Goal: Communication & Community: Answer question/provide support

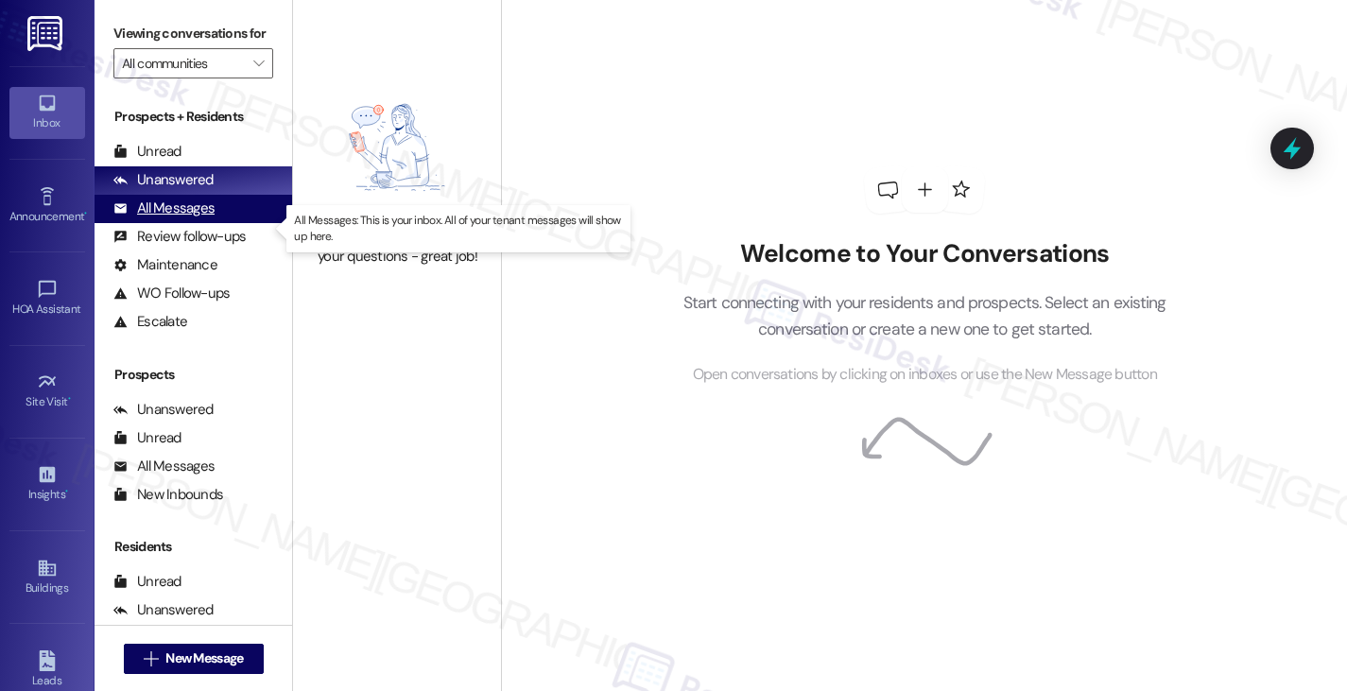
click at [204, 218] on div "All Messages" at bounding box center [163, 208] width 101 height 20
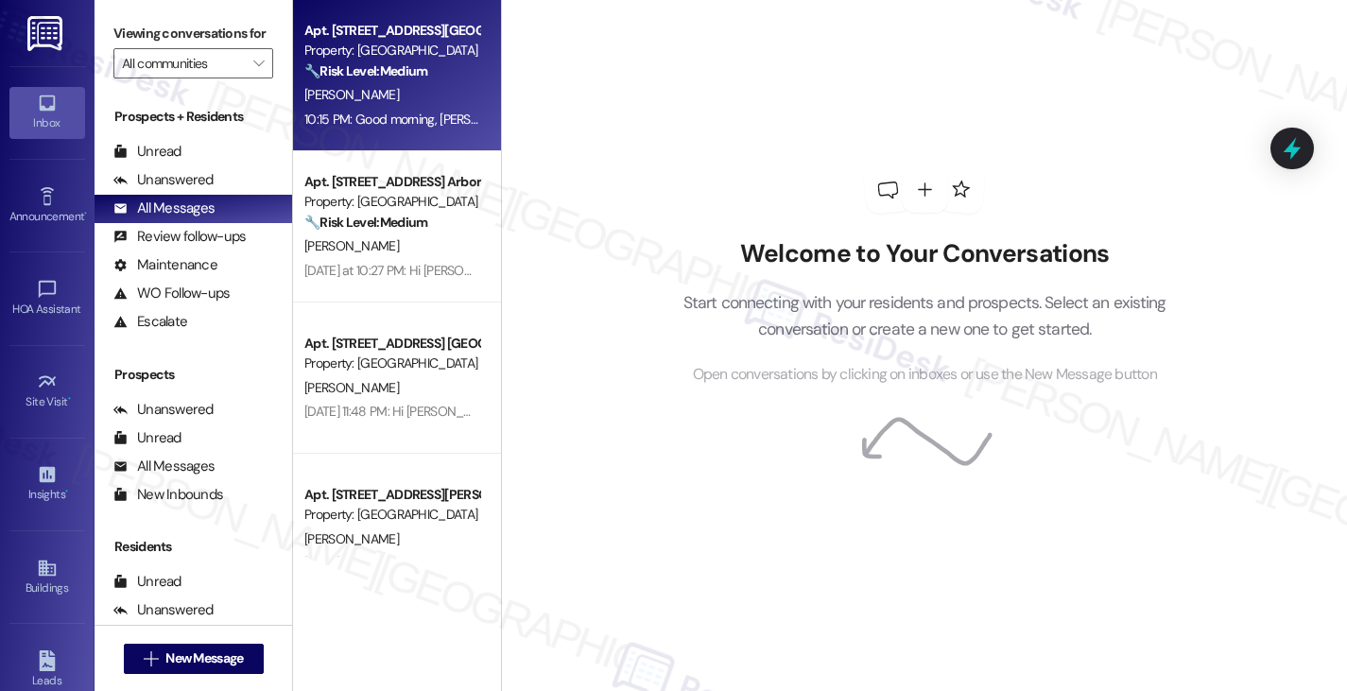
click at [420, 112] on div "10:15 PM: Good morning, [PERSON_NAME]. I hope your day is going well. I'm check…" at bounding box center [975, 119] width 1343 height 17
click at [408, 86] on div "[PERSON_NAME]" at bounding box center [391, 95] width 179 height 24
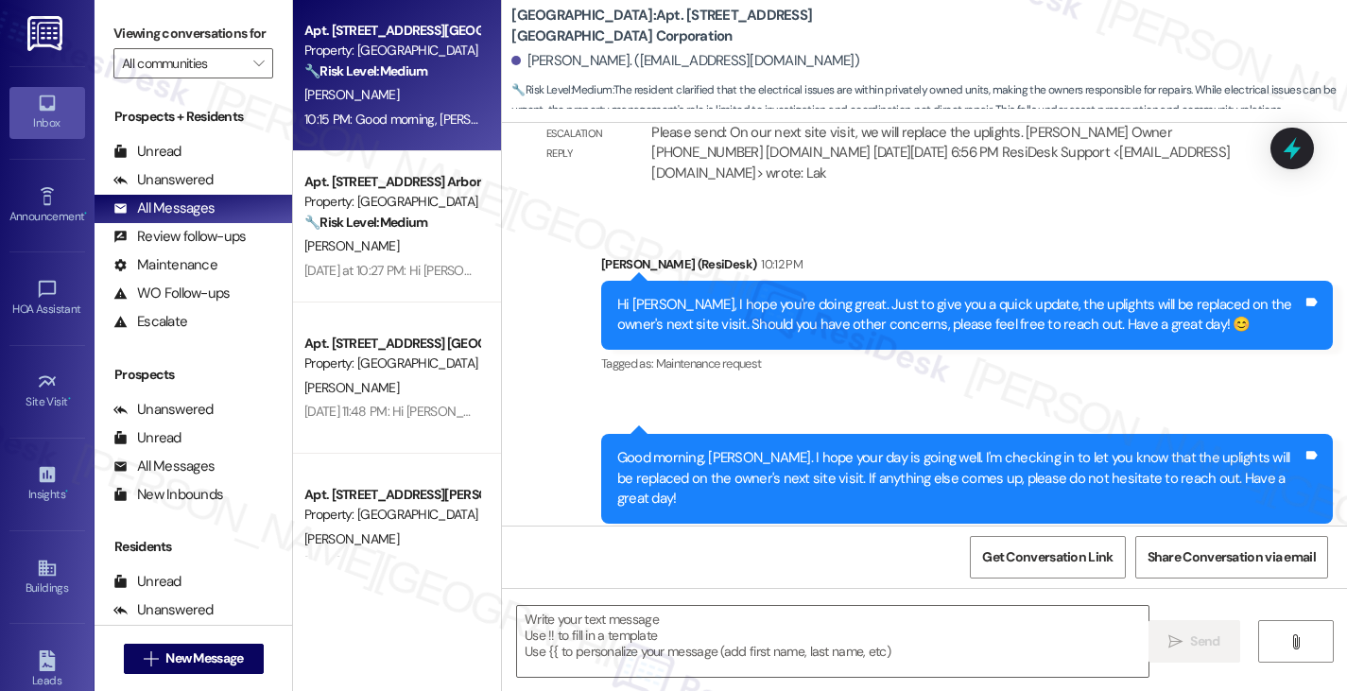
scroll to position [1, 0]
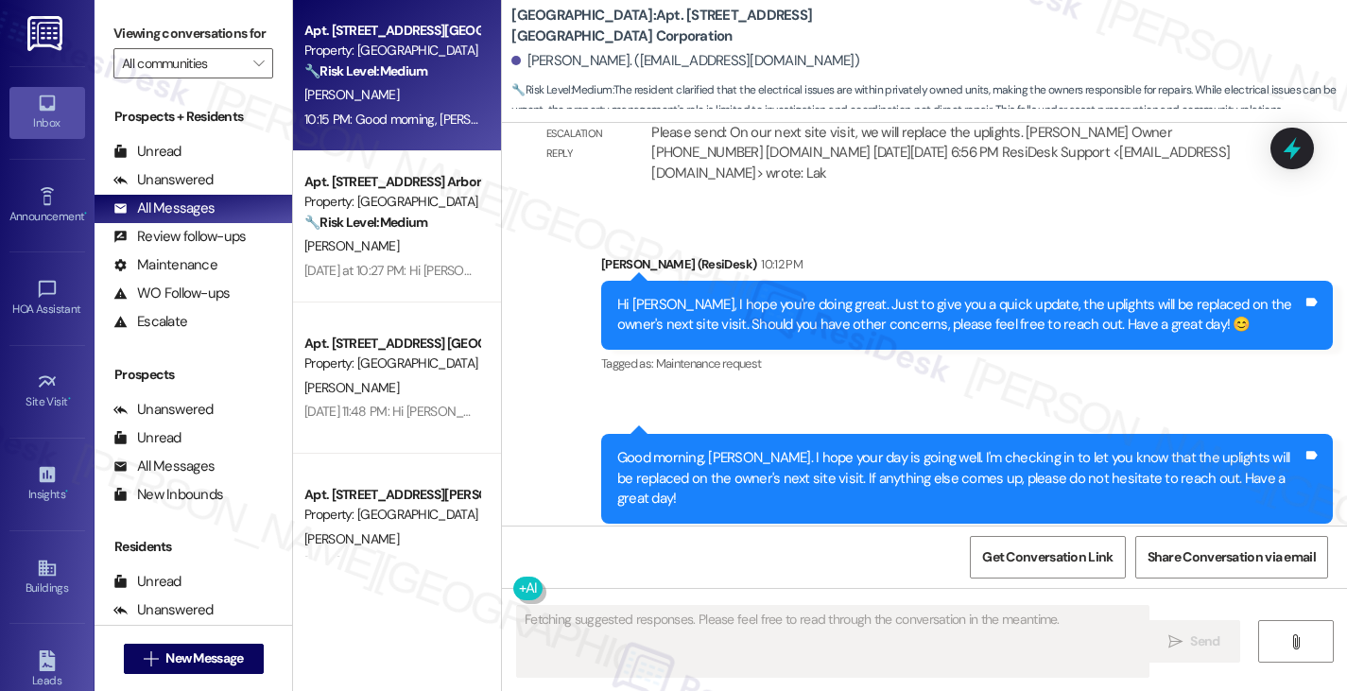
click at [1156, 295] on div "Hi [PERSON_NAME], I hope you're doing great. Just to give you a quick update, t…" at bounding box center [959, 315] width 685 height 41
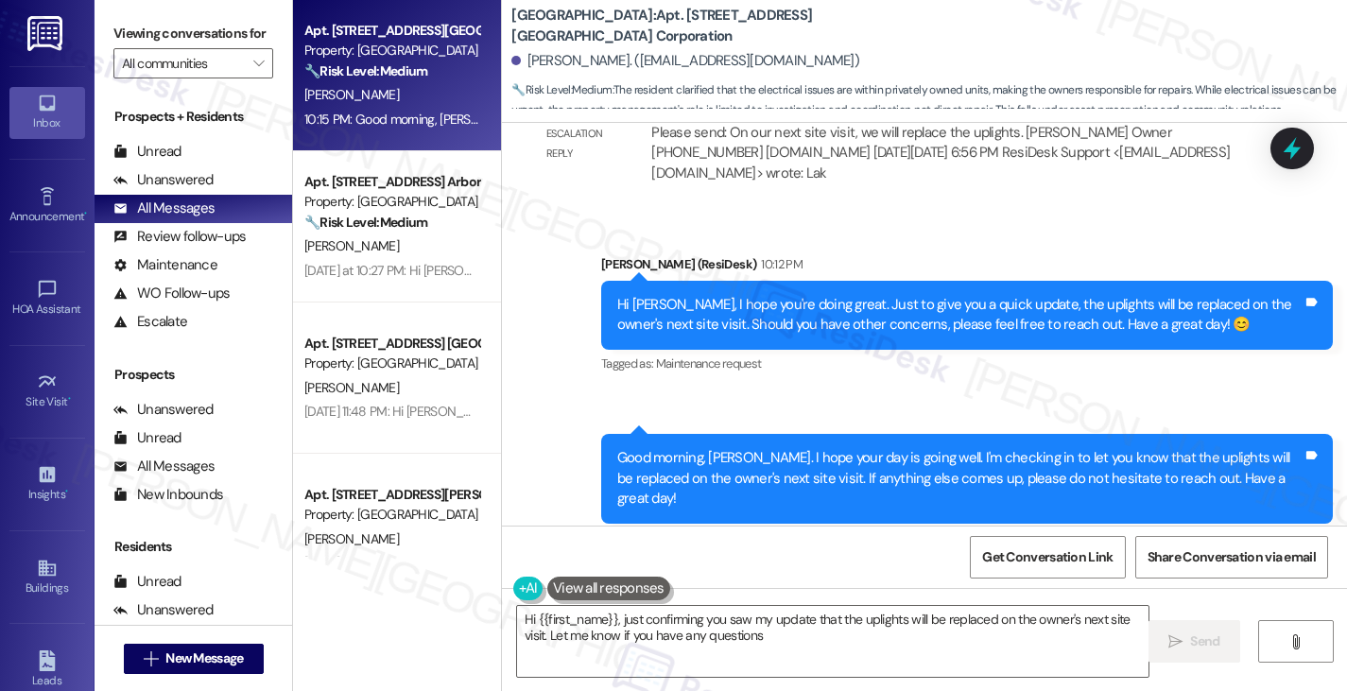
type textarea "Hi {{first_name}}, just confirming you saw my update that the uplights will be …"
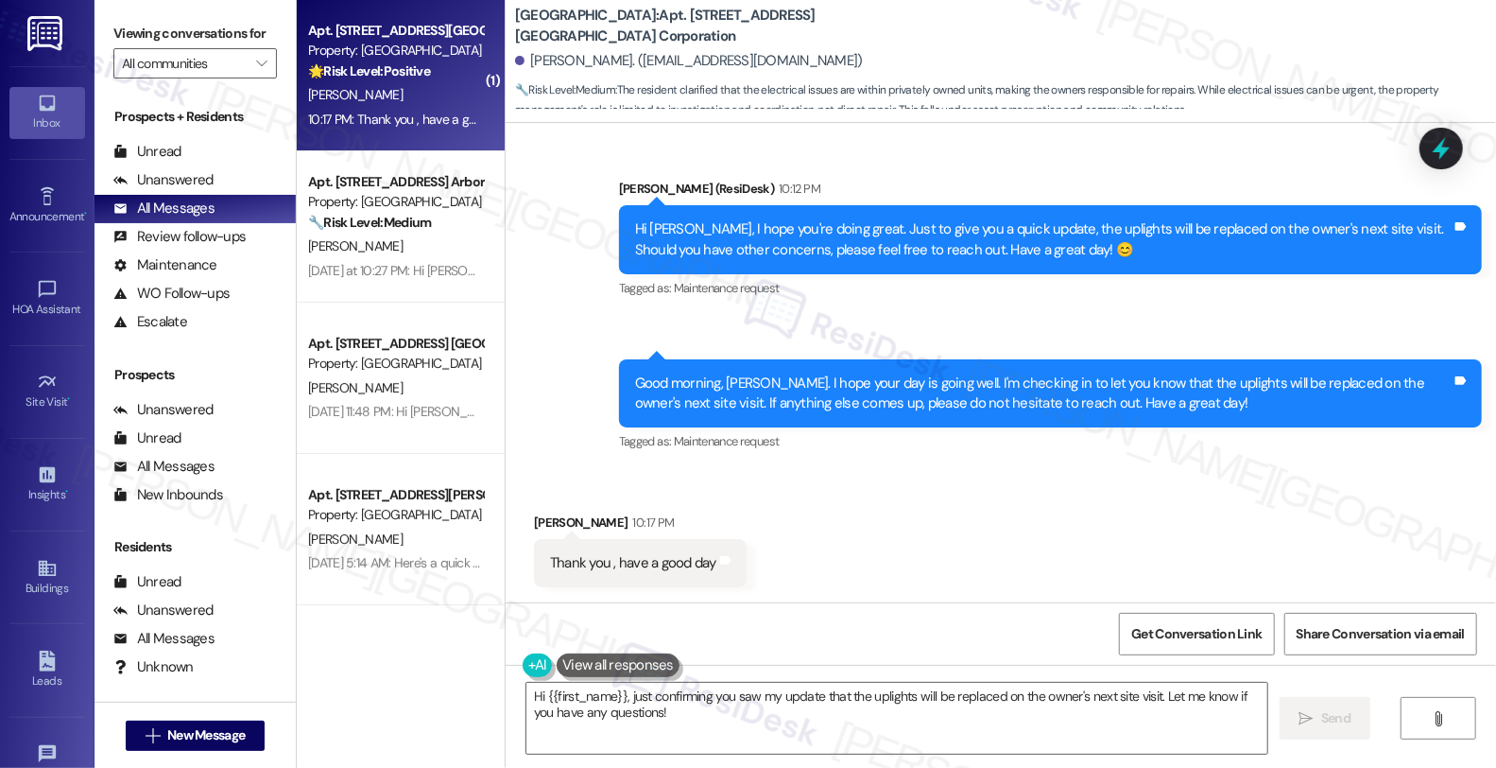
scroll to position [7585, 0]
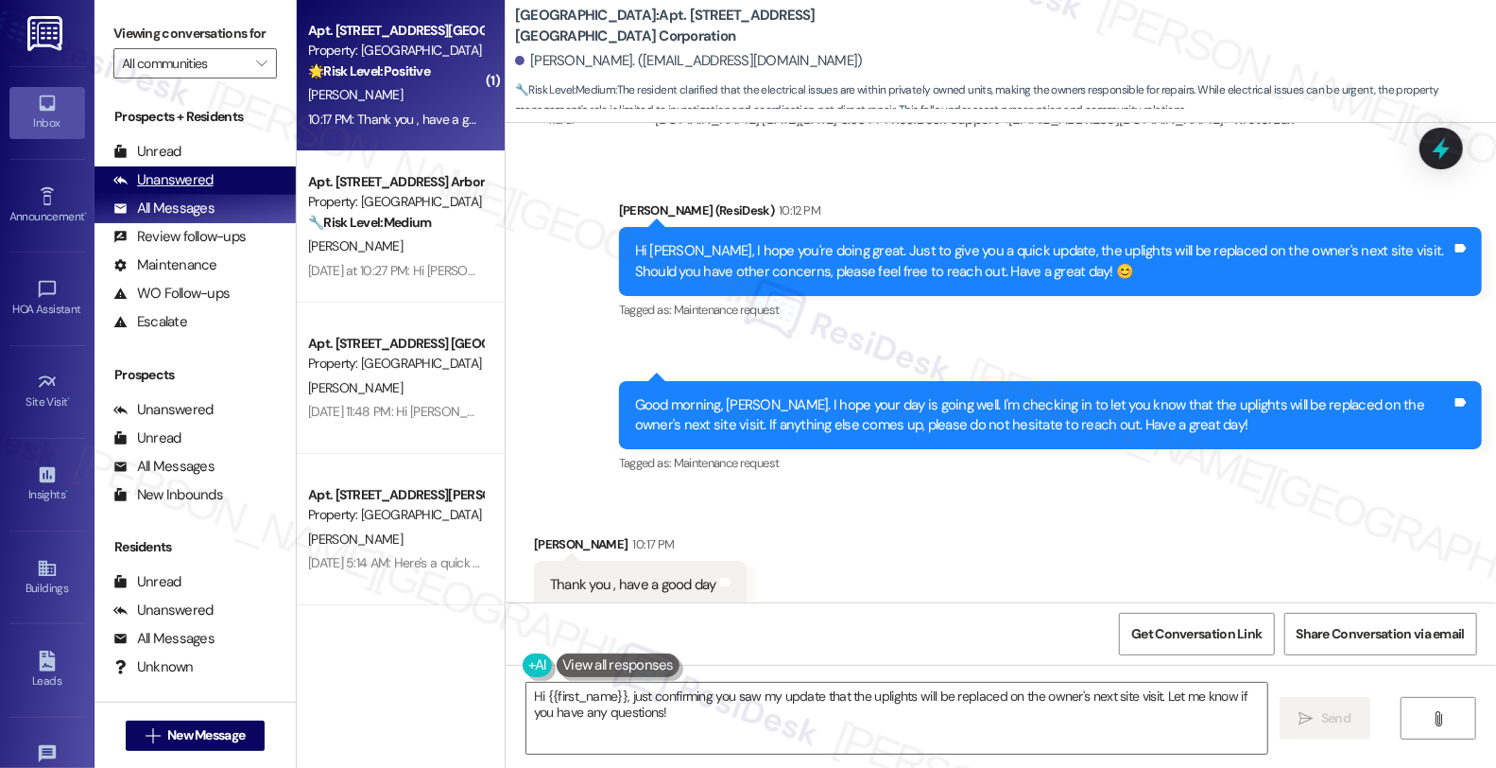
click at [200, 190] on div "Unanswered" at bounding box center [163, 180] width 100 height 20
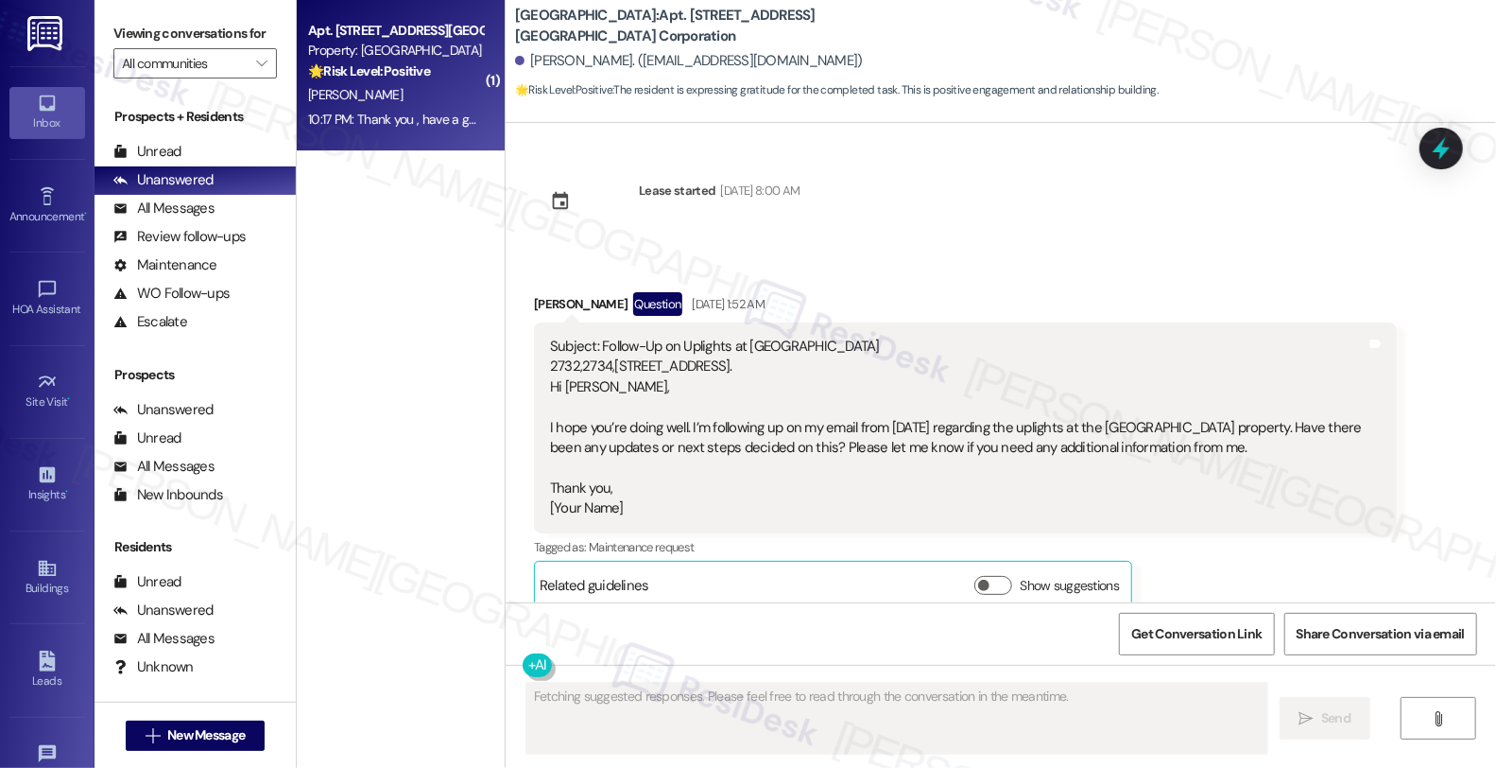
scroll to position [7613, 0]
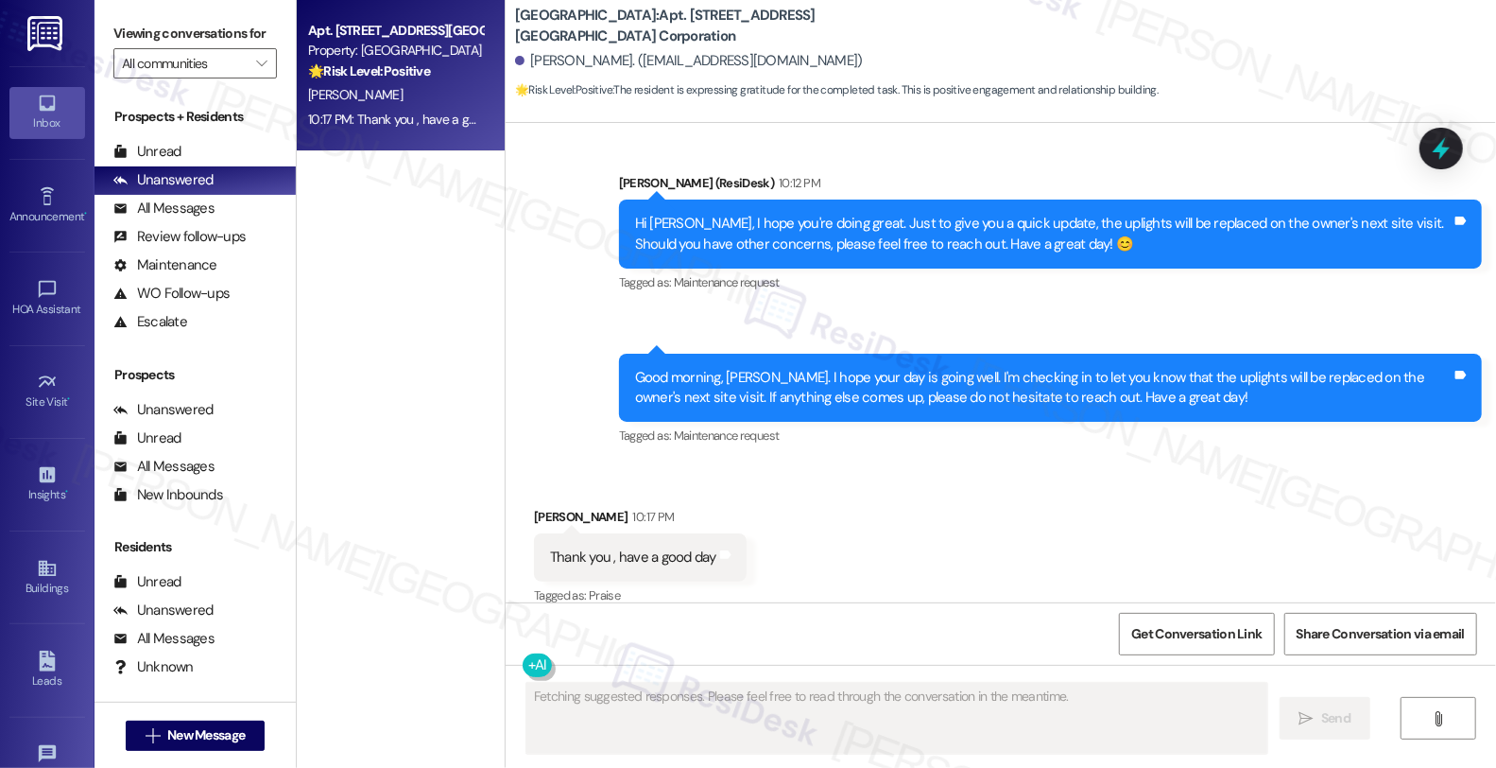
click at [426, 85] on div "[PERSON_NAME]" at bounding box center [395, 95] width 179 height 24
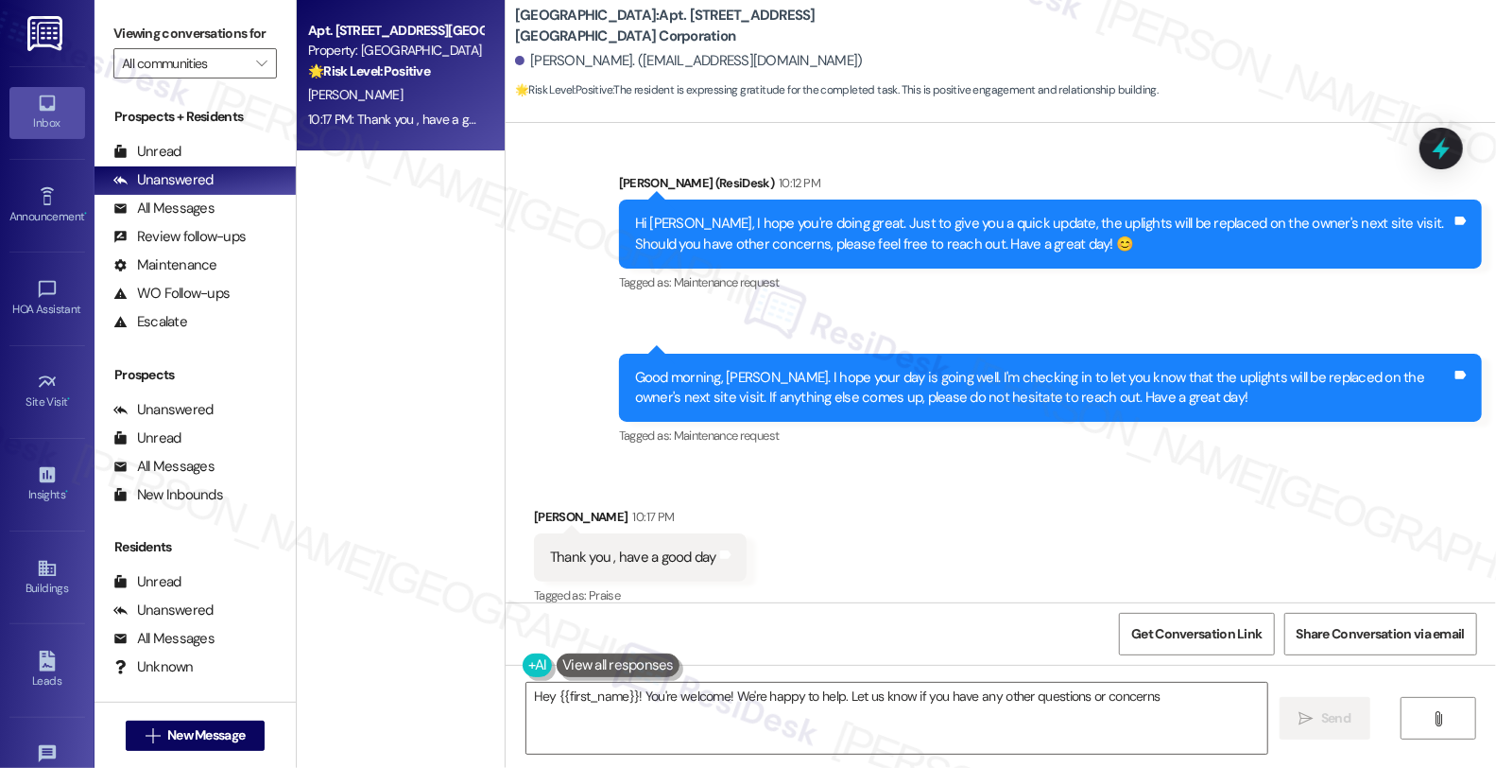
type textarea "Hey {{first_name}}! You're welcome! We're happy to help. Let us know if you hav…"
